Goal: Transaction & Acquisition: Purchase product/service

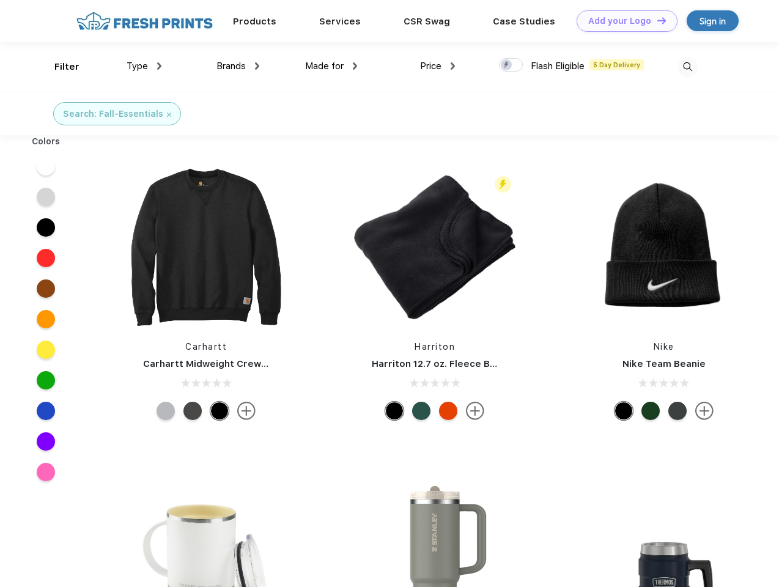
click at [623, 21] on link "Add your Logo Design Tool" at bounding box center [627, 20] width 101 height 21
click at [0, 0] on div "Design Tool" at bounding box center [0, 0] width 0 height 0
click at [656, 20] on link "Add your Logo Design Tool" at bounding box center [627, 20] width 101 height 21
click at [59, 67] on div "Filter" at bounding box center [66, 67] width 25 height 14
click at [144, 66] on span "Type" at bounding box center [137, 66] width 21 height 11
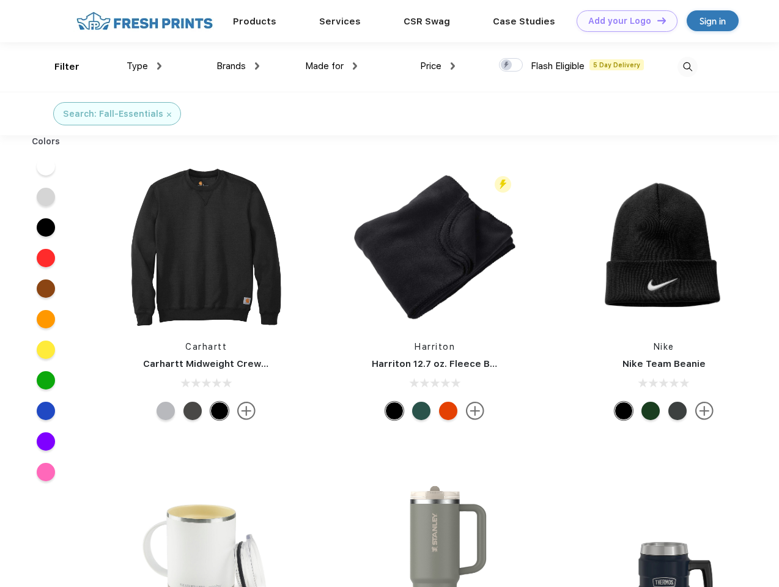
click at [238, 66] on span "Brands" at bounding box center [231, 66] width 29 height 11
click at [332, 66] on span "Made for" at bounding box center [324, 66] width 39 height 11
click at [438, 66] on span "Price" at bounding box center [430, 66] width 21 height 11
click at [511, 65] on div at bounding box center [511, 64] width 24 height 13
click at [507, 65] on input "checkbox" at bounding box center [503, 61] width 8 height 8
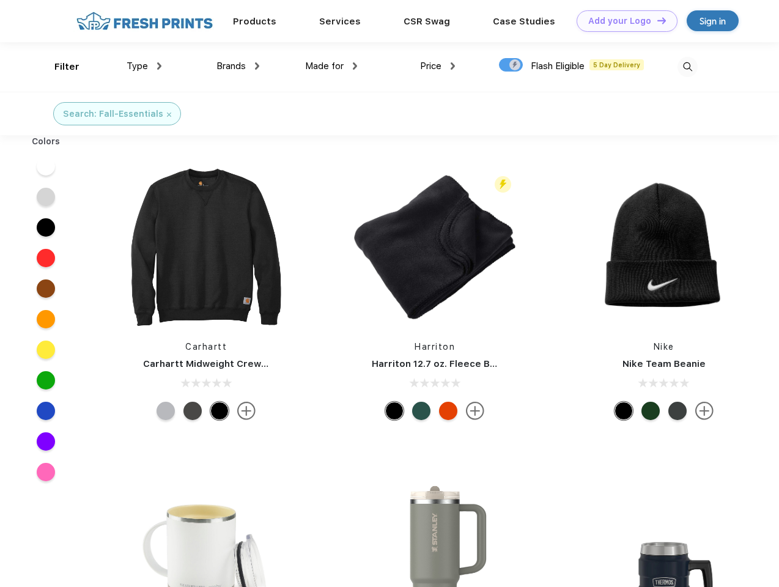
click at [688, 67] on img at bounding box center [688, 67] width 20 height 20
